Goal: Find specific page/section: Find specific page/section

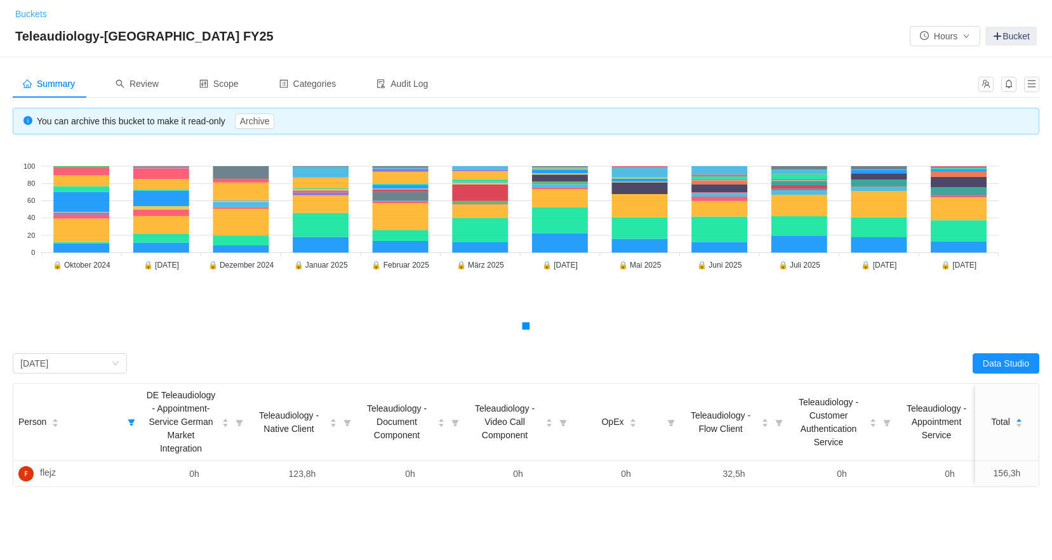
click at [19, 17] on link "Buckets" at bounding box center [31, 14] width 32 height 10
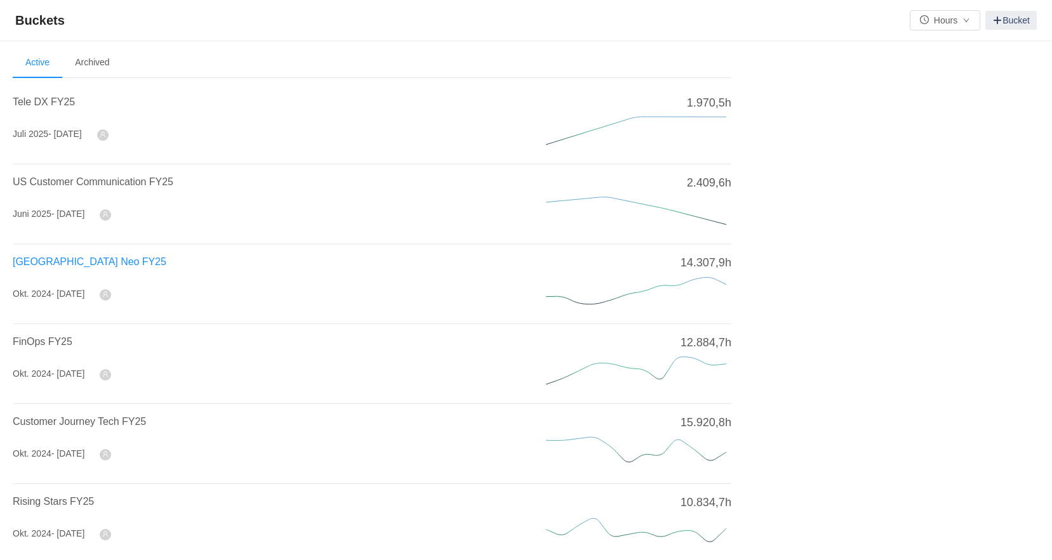
click at [62, 261] on span "[GEOGRAPHIC_DATA] Neo FY25" at bounding box center [90, 261] width 154 height 11
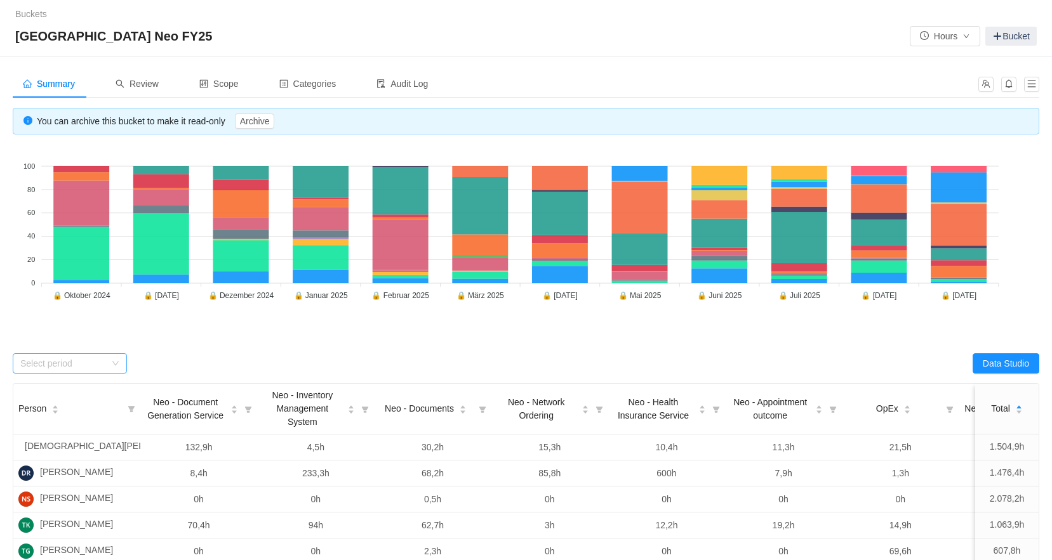
click at [89, 359] on div "Select period" at bounding box center [62, 363] width 85 height 13
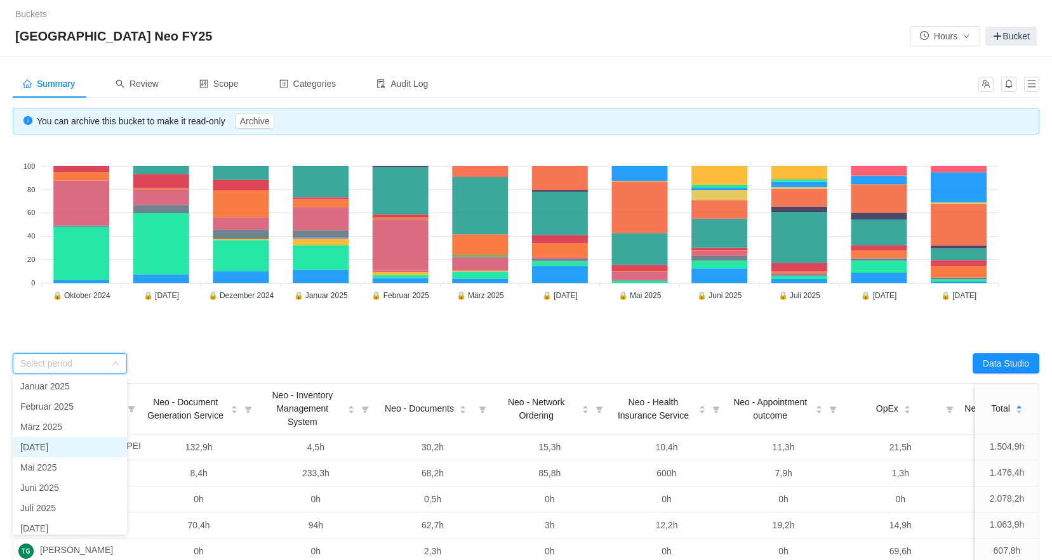
scroll to position [90, 0]
click at [36, 484] on li "Juli 2025" at bounding box center [70, 482] width 114 height 20
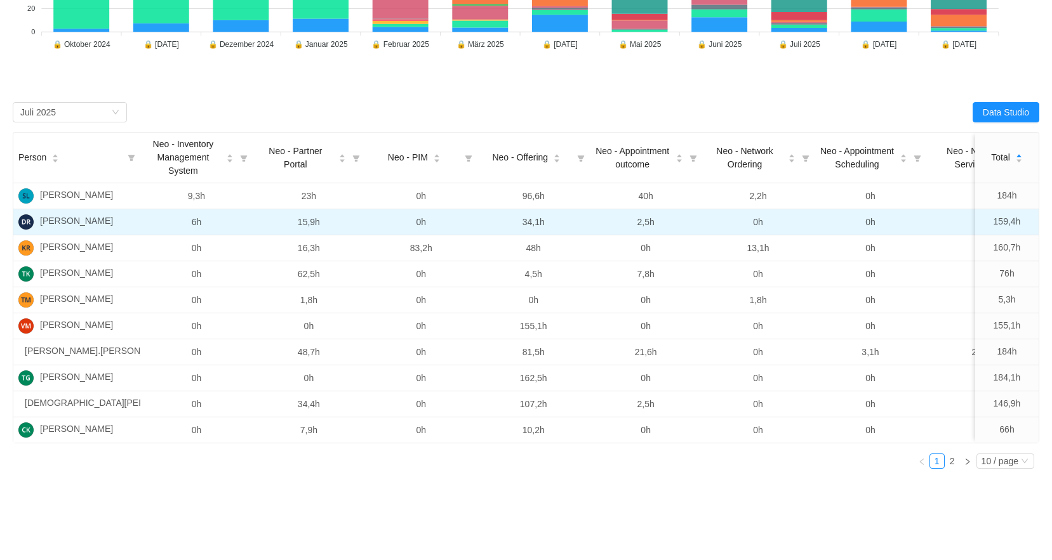
scroll to position [254, 0]
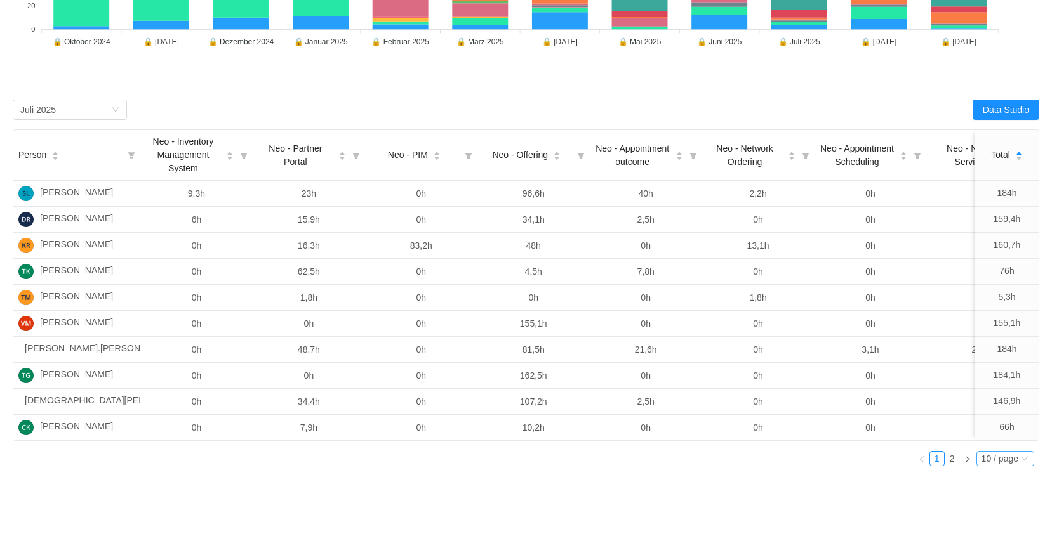
click at [994, 466] on div "10 / page" at bounding box center [999, 459] width 37 height 14
click at [987, 529] on li "50 / page" at bounding box center [1004, 529] width 58 height 20
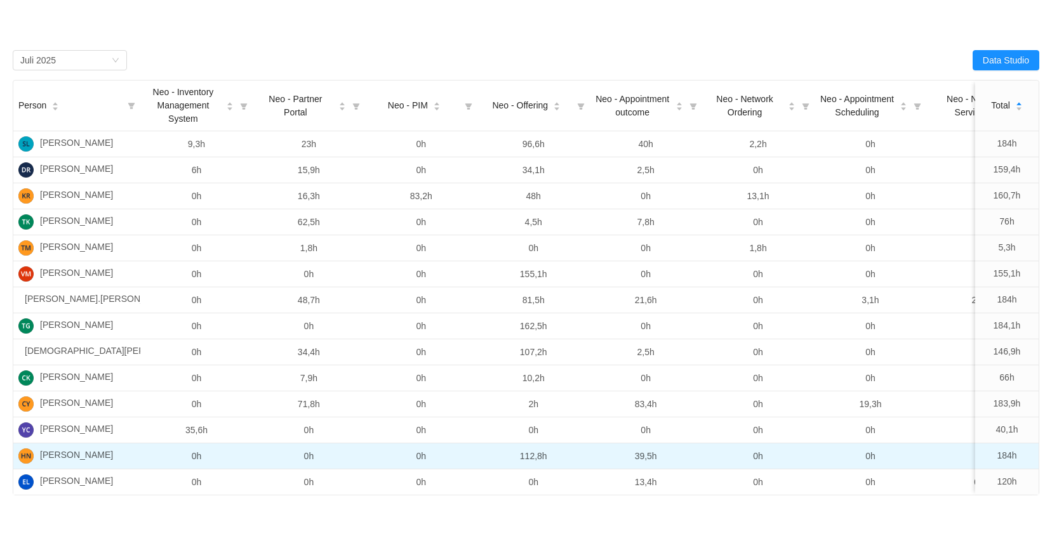
scroll to position [235, 0]
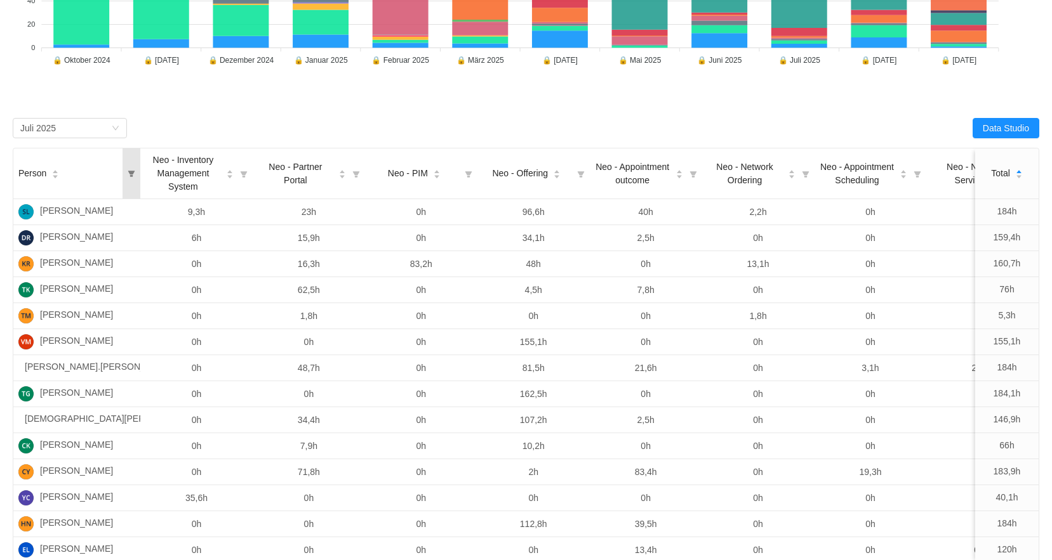
click at [131, 175] on icon "icon: filter" at bounding box center [131, 174] width 7 height 6
click at [152, 218] on input "text" at bounding box center [214, 216] width 185 height 20
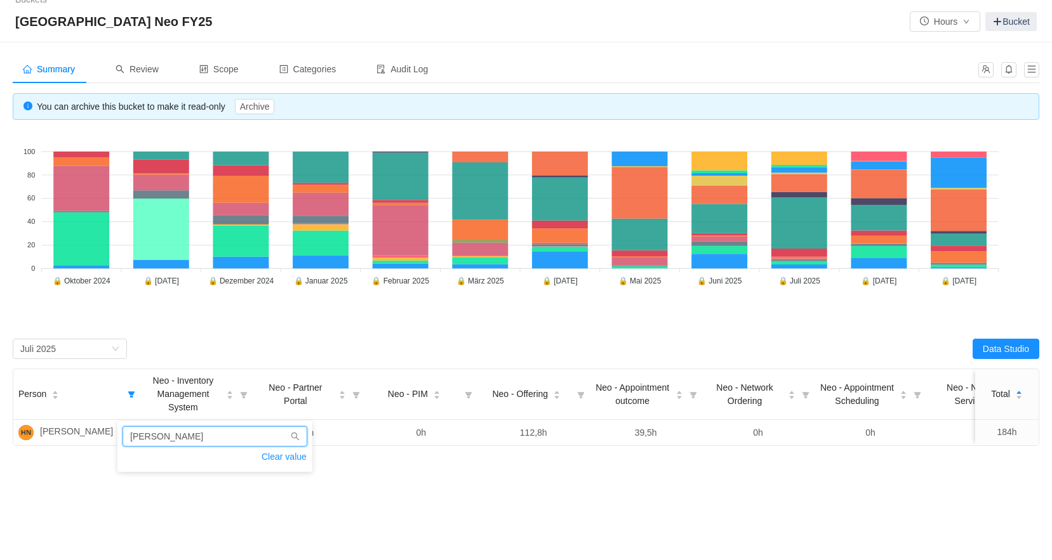
scroll to position [24, 0]
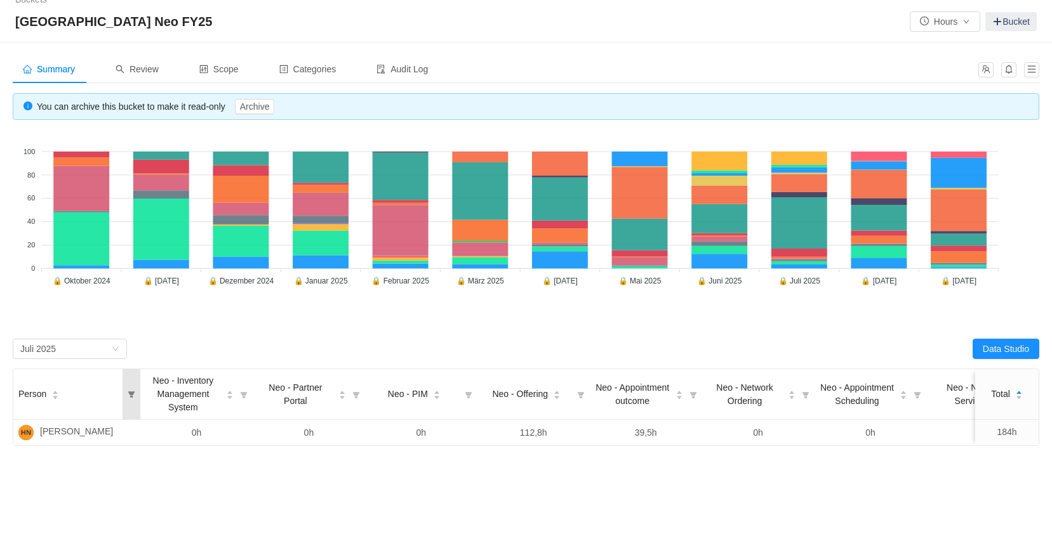
click at [130, 392] on icon "icon: filter" at bounding box center [131, 395] width 7 height 6
drag, startPoint x: 160, startPoint y: 429, endPoint x: 124, endPoint y: 428, distance: 36.2
click at [126, 430] on input "[PERSON_NAME]" at bounding box center [214, 437] width 185 height 20
type input "[PERSON_NAME]"
